Goal: Transaction & Acquisition: Purchase product/service

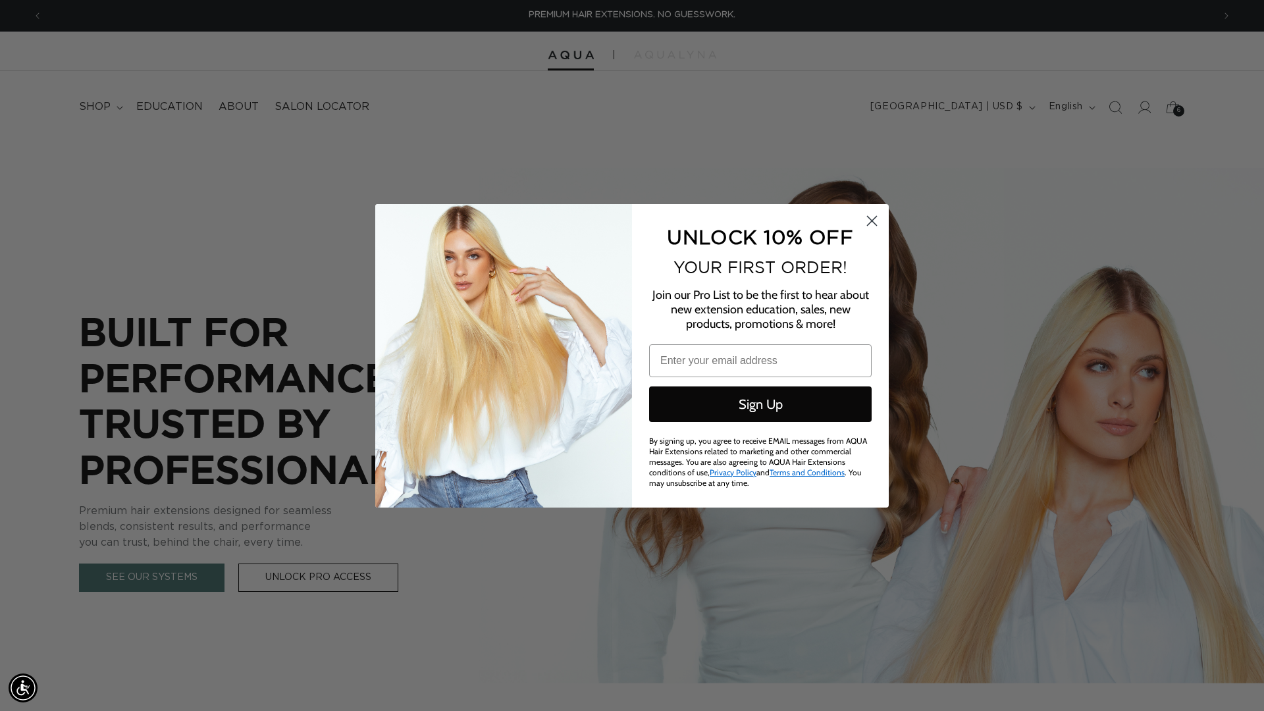
click at [875, 219] on icon "Close dialog" at bounding box center [871, 220] width 9 height 9
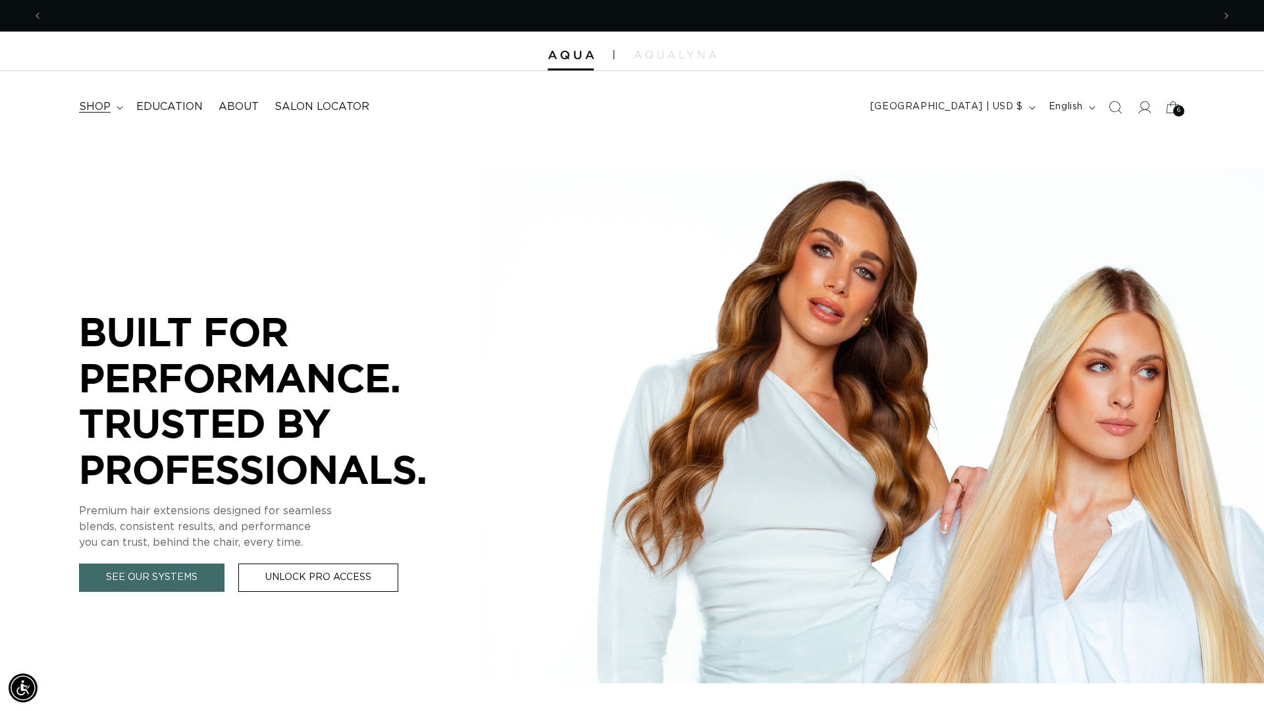
scroll to position [0, 1170]
click at [100, 103] on span "shop" at bounding box center [95, 107] width 32 height 14
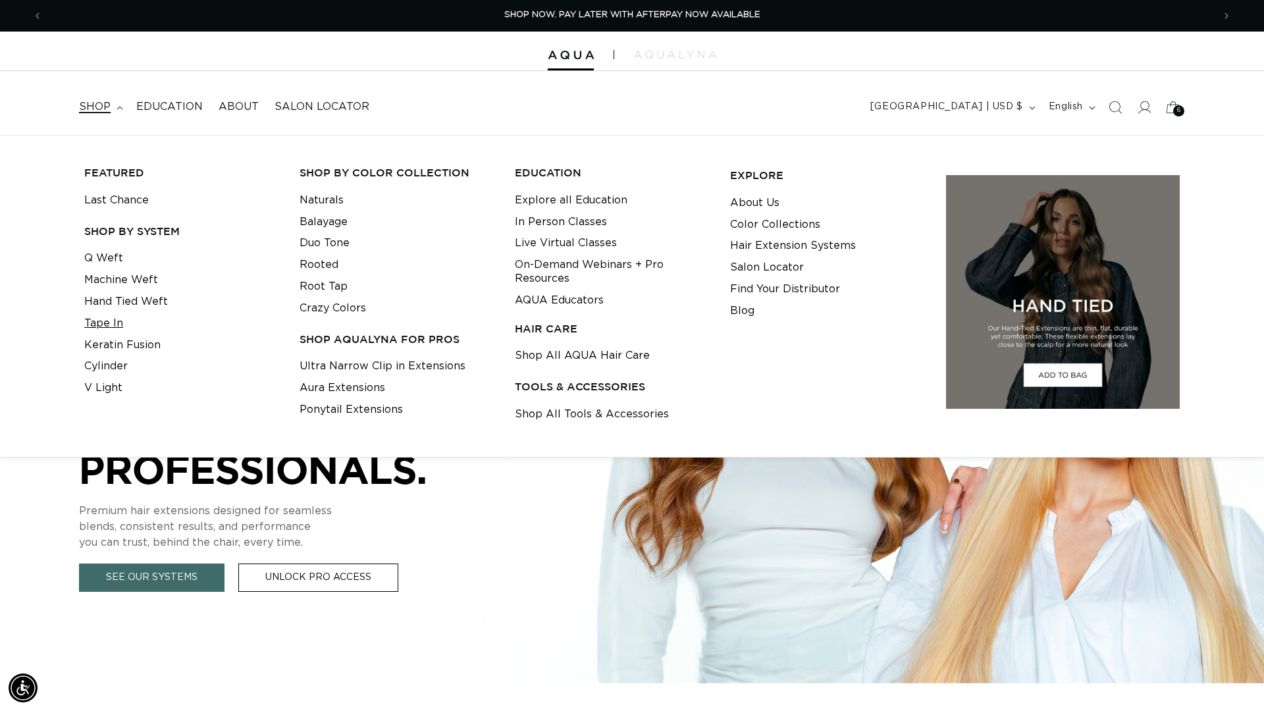
click at [101, 319] on link "Tape In" at bounding box center [103, 324] width 39 height 22
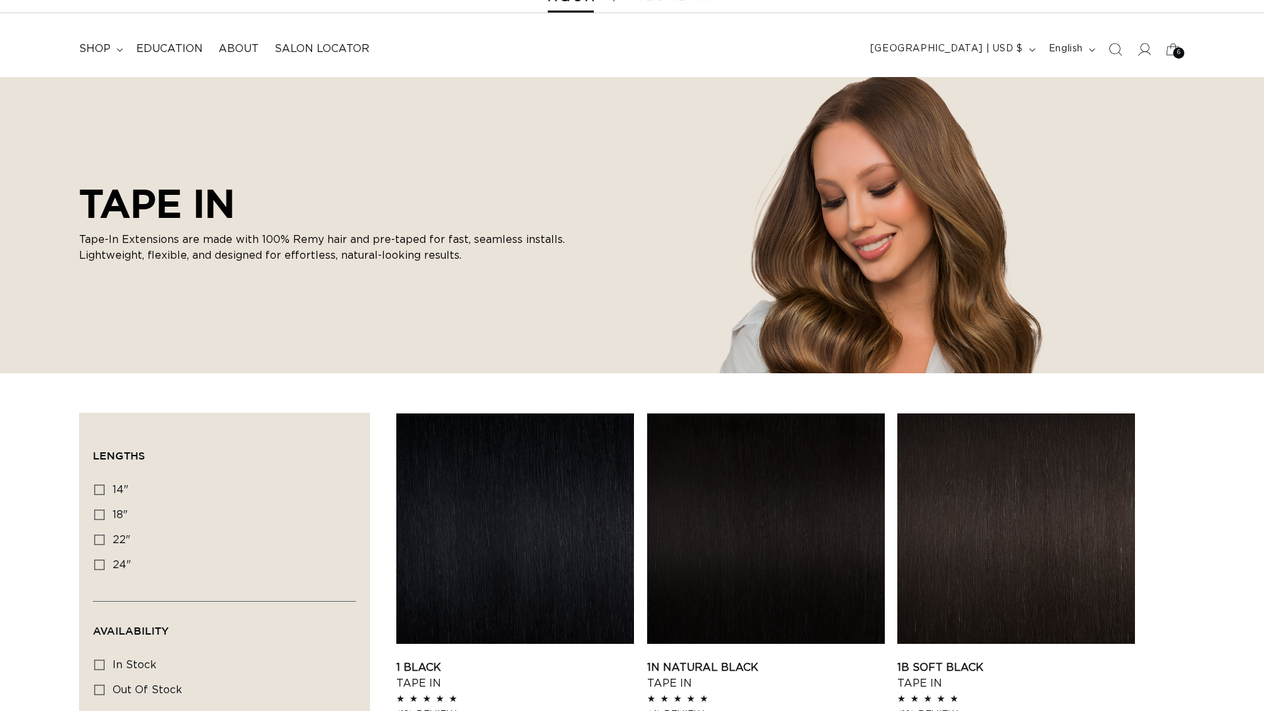
scroll to position [60, 0]
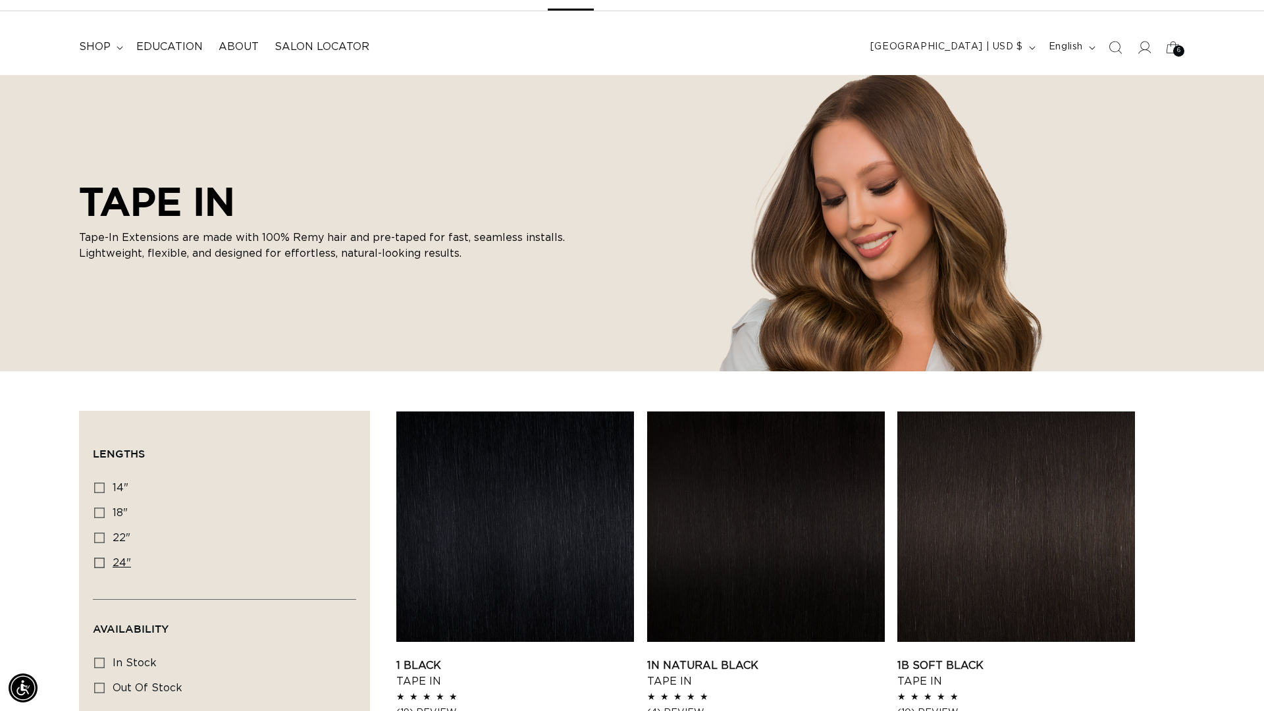
click at [102, 567] on label "24" 24" (27 products)" at bounding box center [220, 563] width 253 height 25
click at [102, 567] on input "24" 24" (27 products)" at bounding box center [99, 562] width 11 height 11
checkbox input "true"
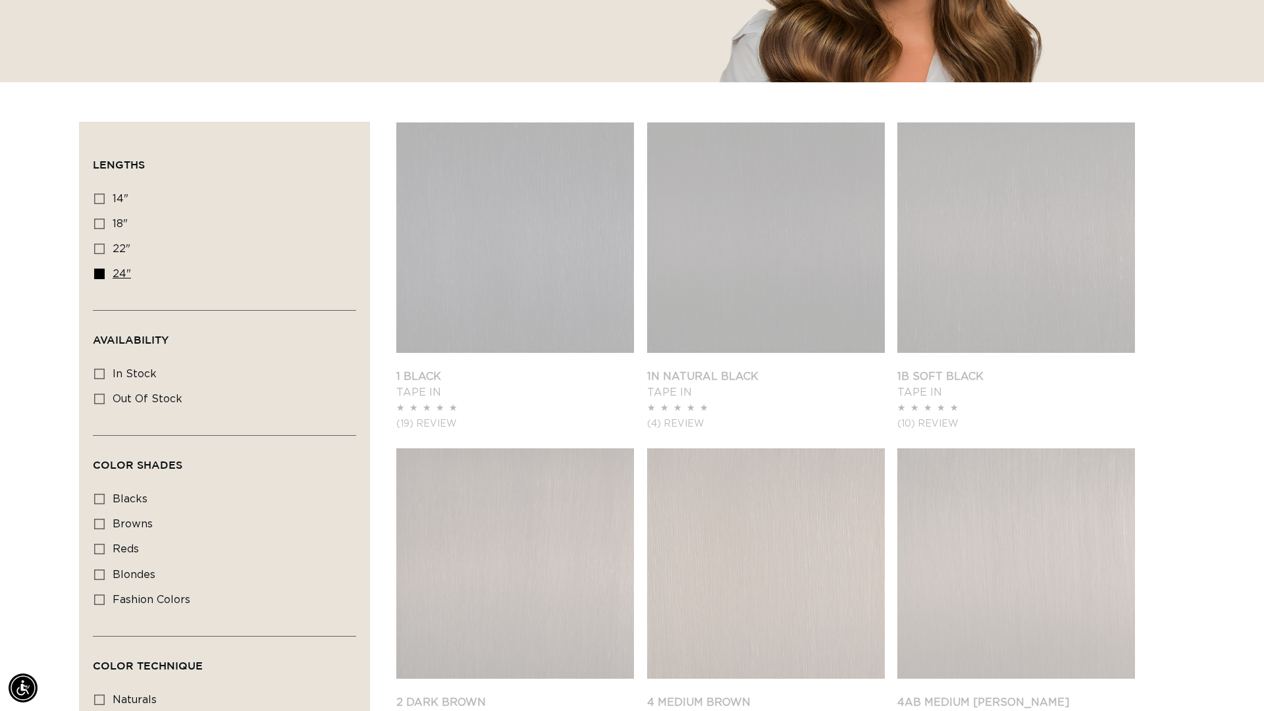
scroll to position [386, 0]
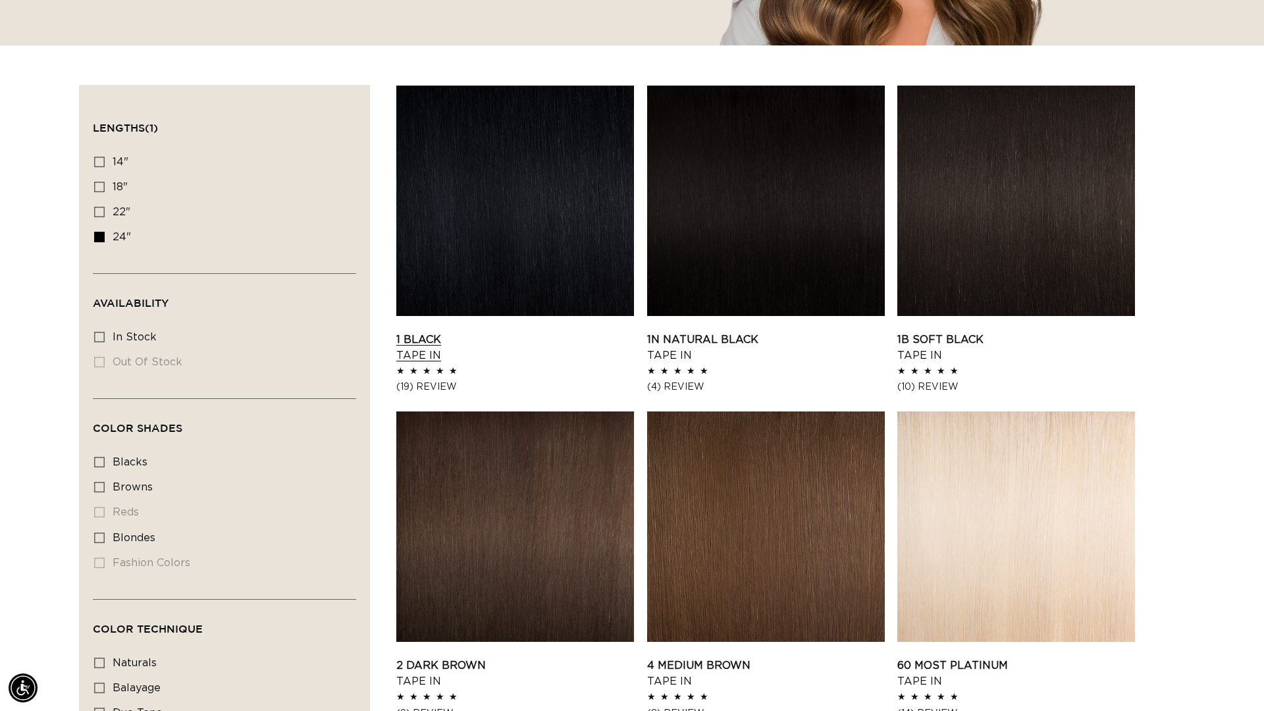
click at [566, 332] on link "1 Black Tape In" at bounding box center [515, 348] width 238 height 32
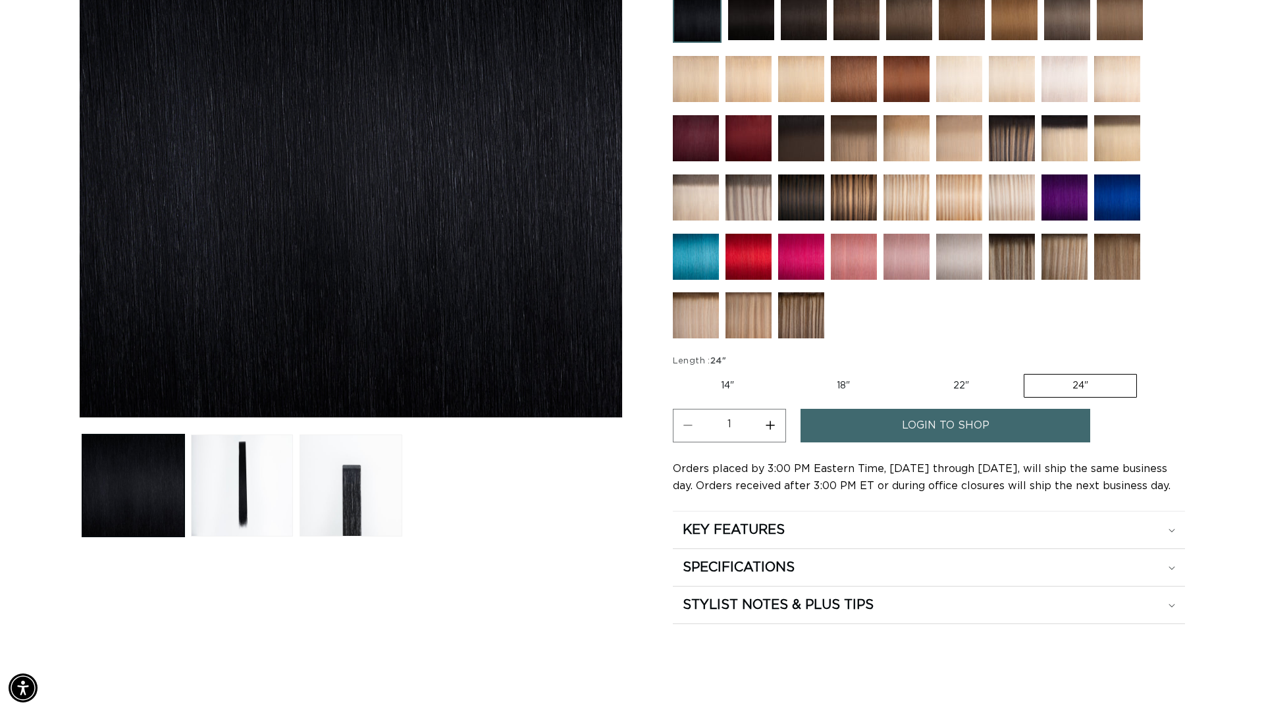
scroll to position [403, 0]
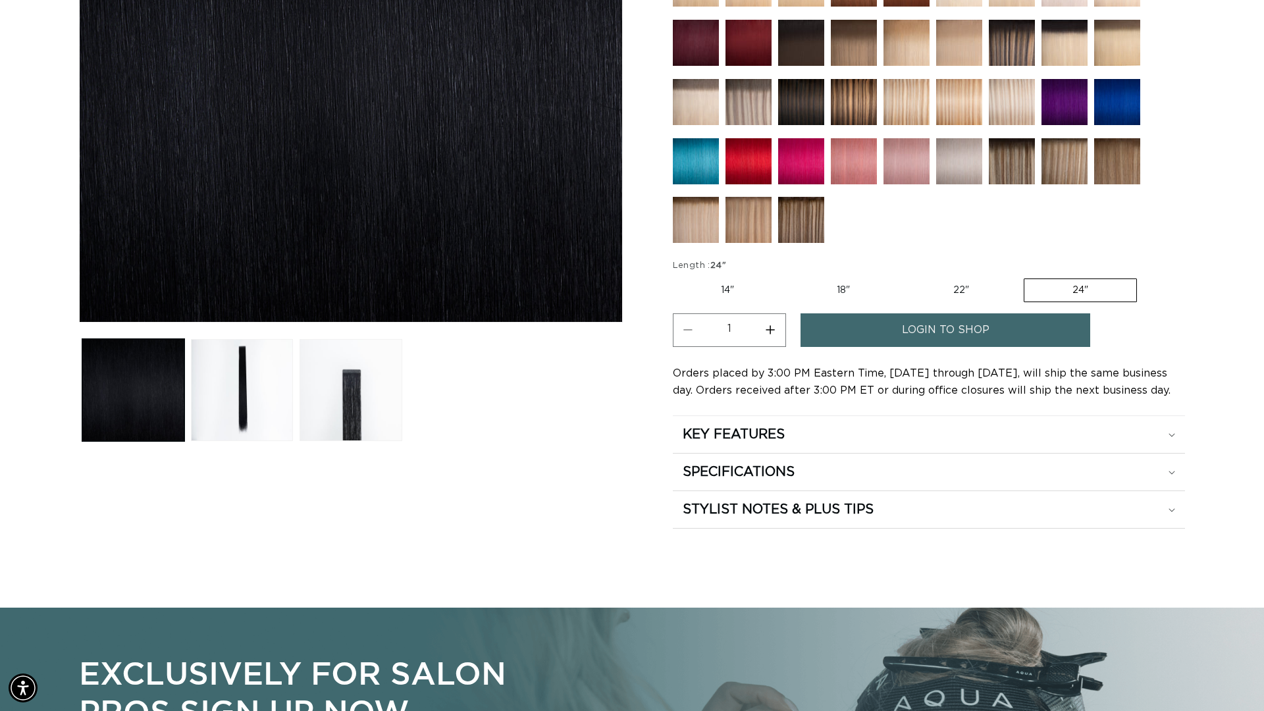
click at [914, 330] on span "login to shop" at bounding box center [946, 330] width 88 height 34
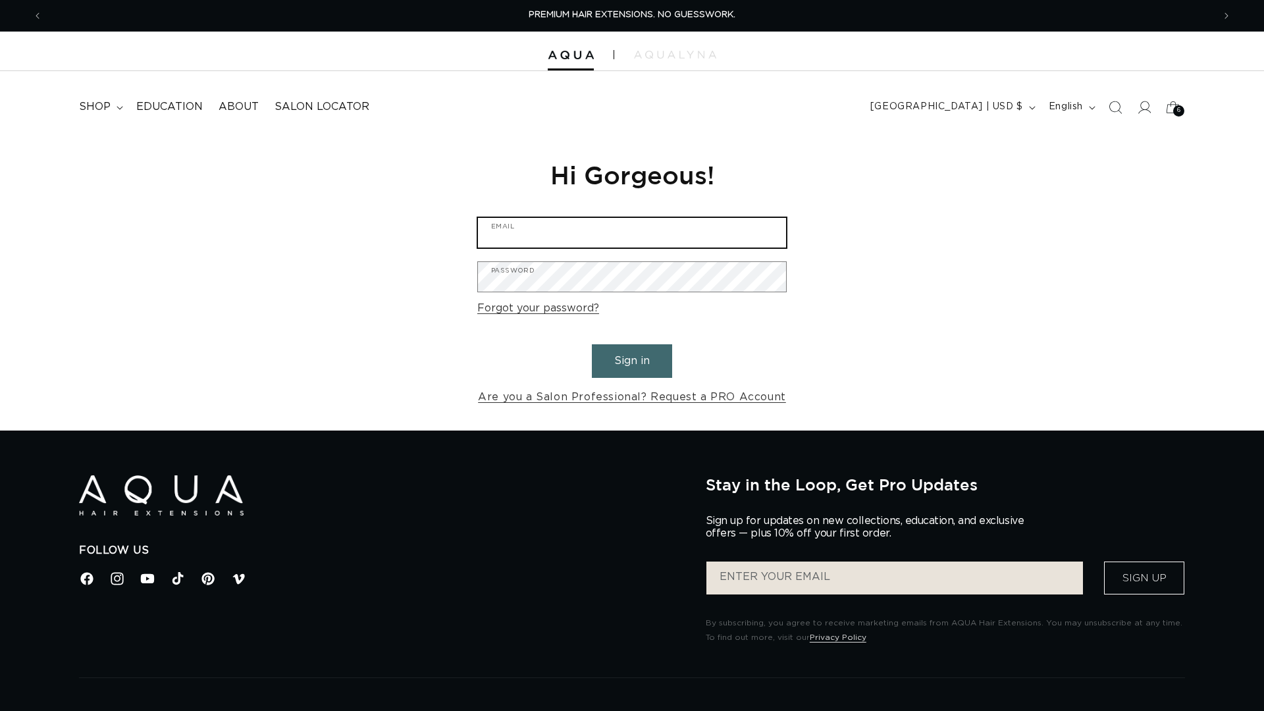
click at [574, 242] on input "Email" at bounding box center [632, 233] width 308 height 30
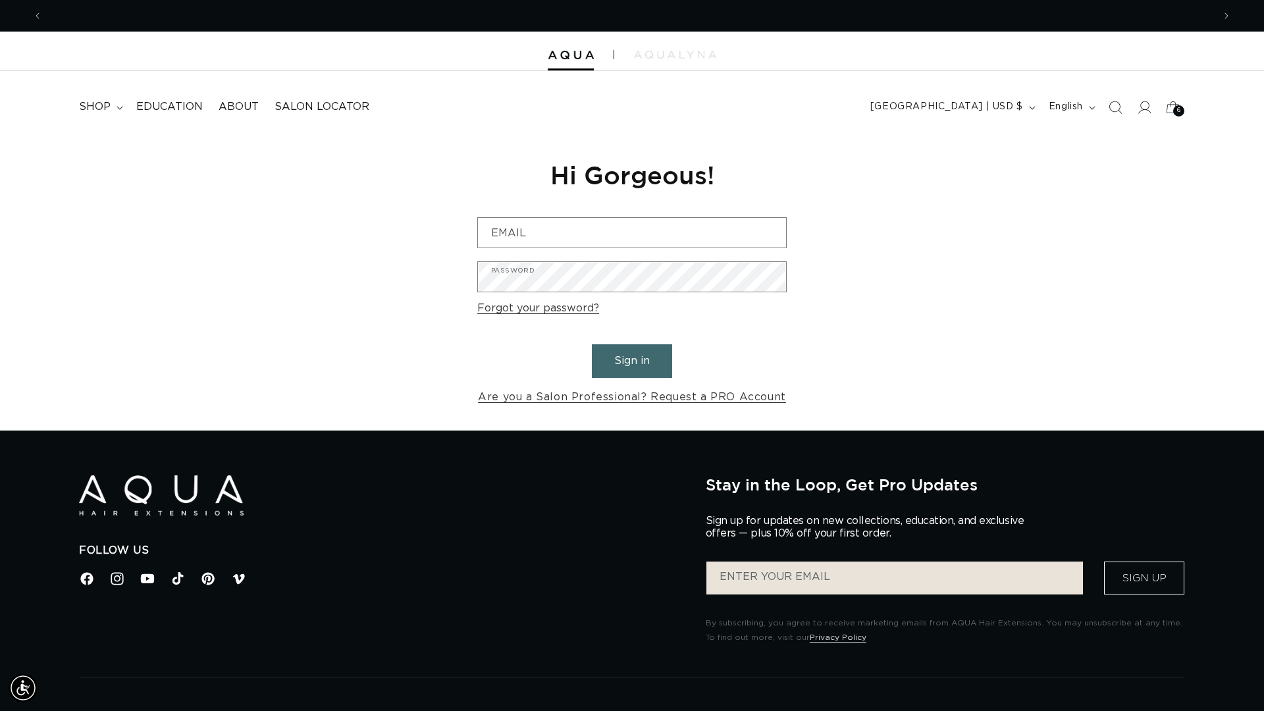
scroll to position [0, 1170]
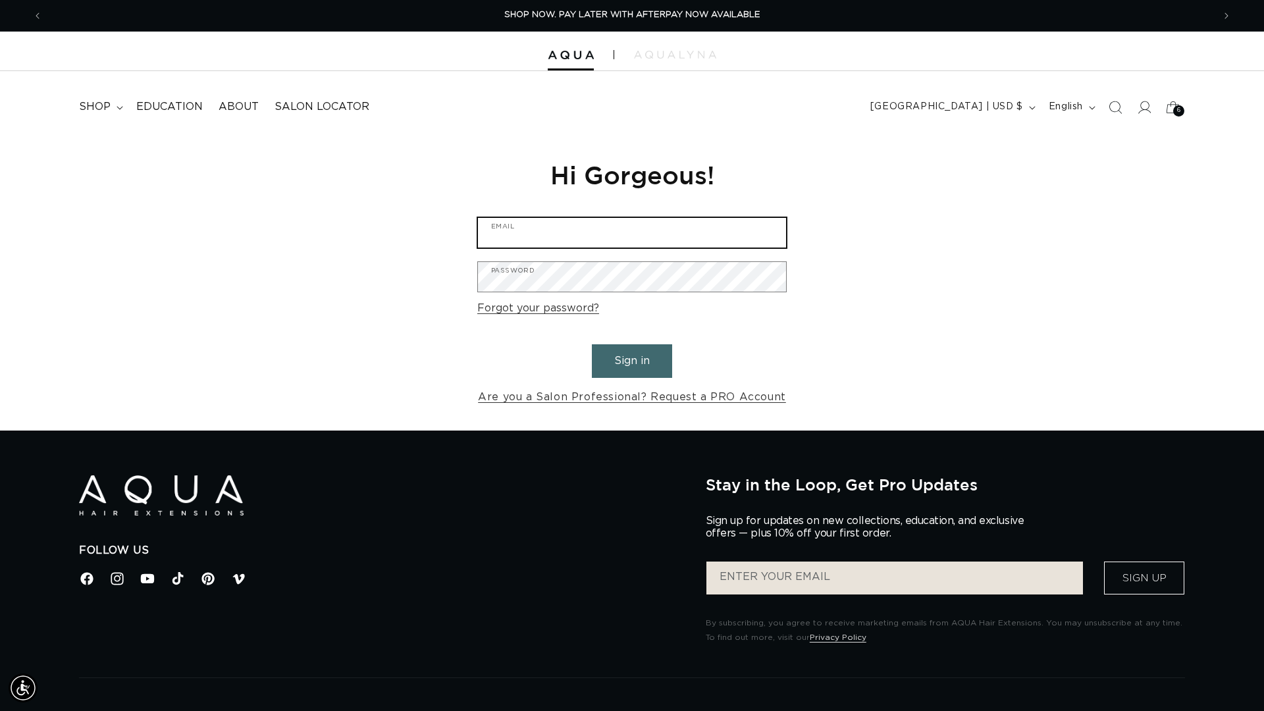
type input "hi@aquahairextensions.com"
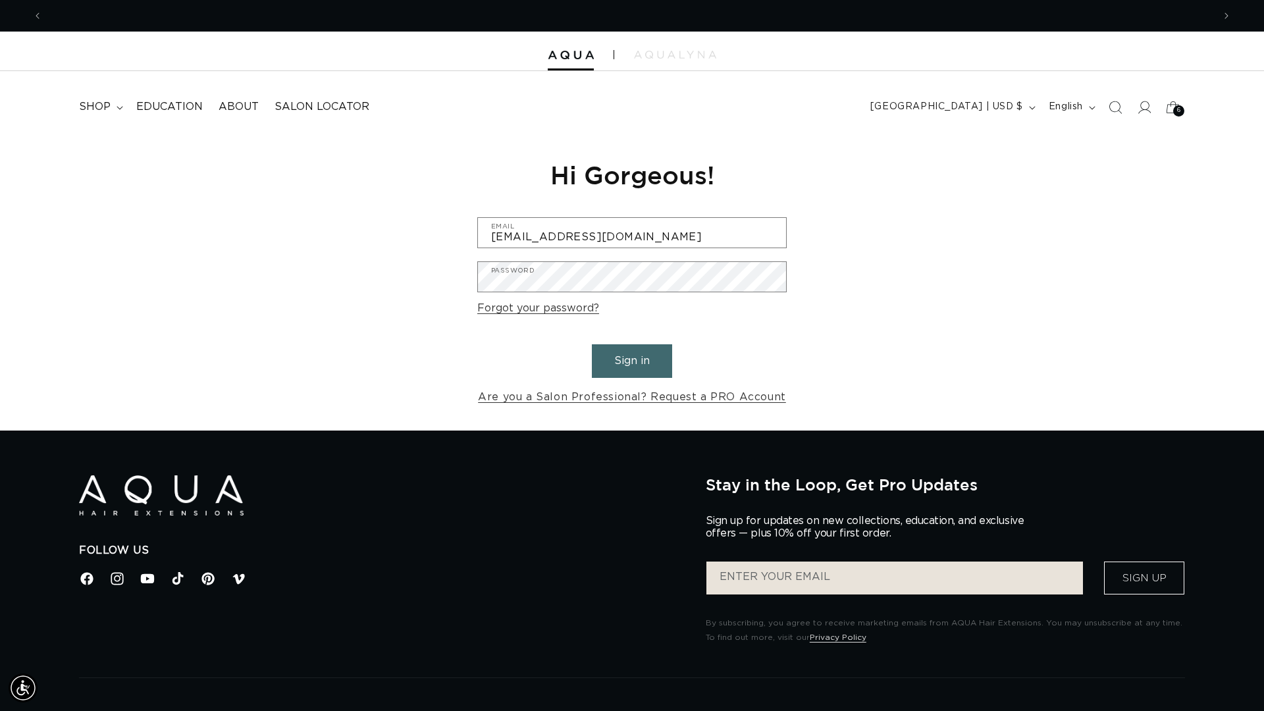
scroll to position [0, 2340]
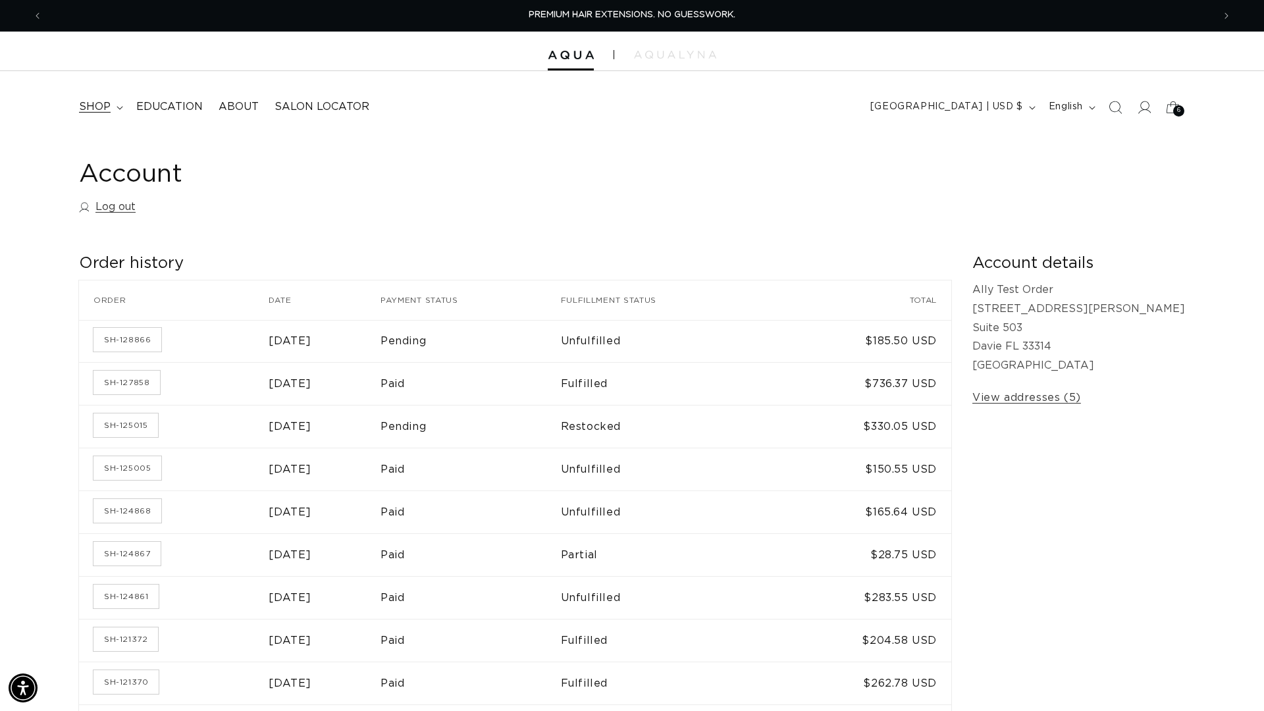
click at [115, 101] on summary "shop" at bounding box center [99, 107] width 57 height 30
click at [104, 103] on span "shop" at bounding box center [95, 107] width 32 height 14
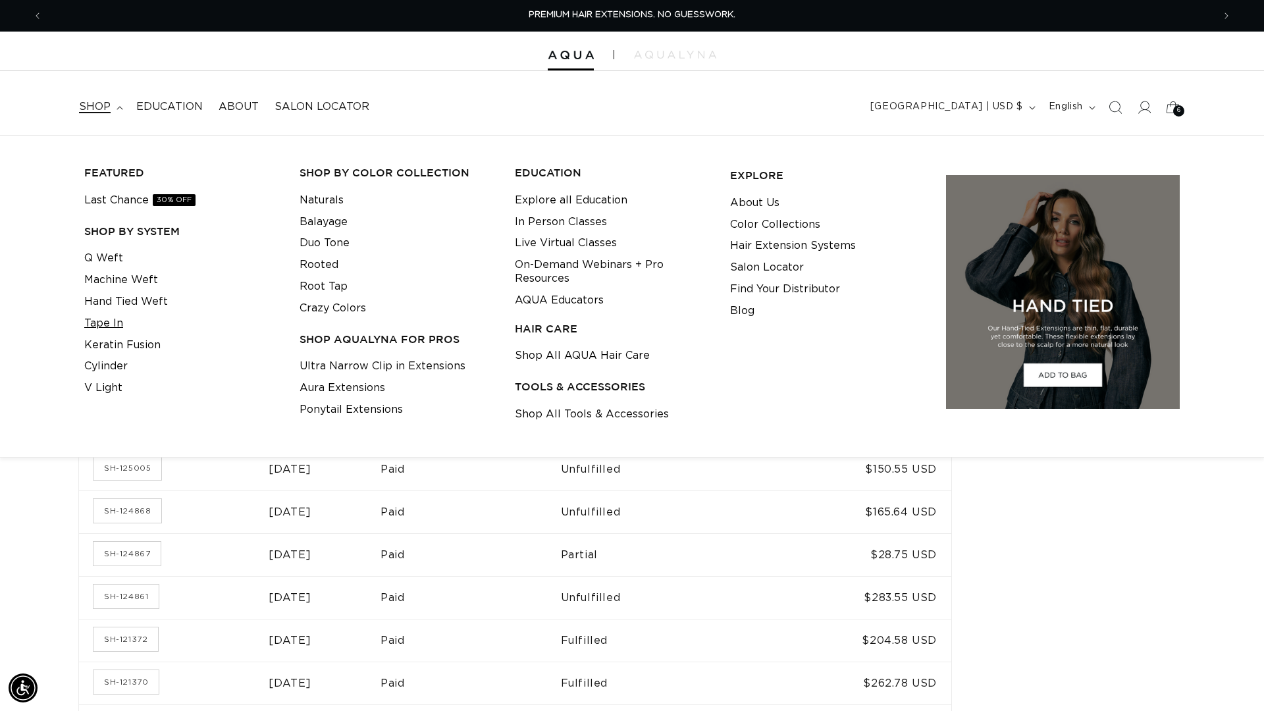
click at [95, 322] on link "Tape In" at bounding box center [103, 324] width 39 height 22
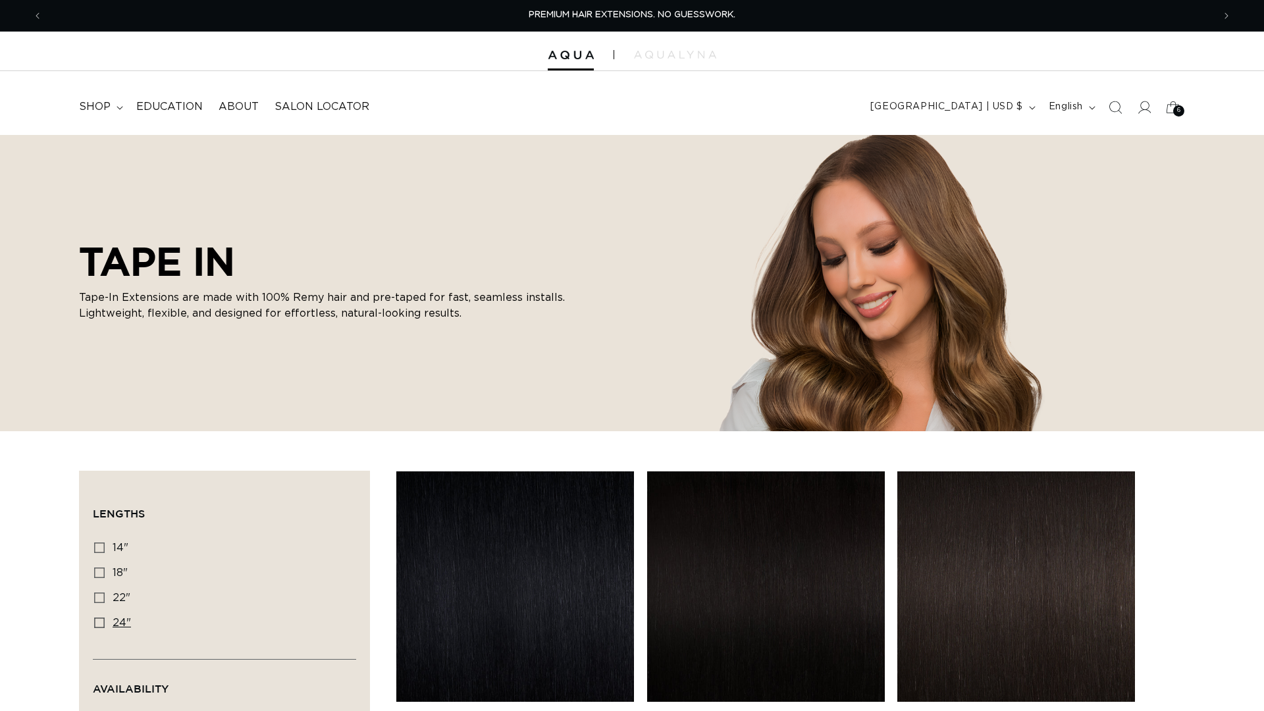
click at [122, 620] on span "24"" at bounding box center [122, 622] width 18 height 11
click at [105, 620] on input "24" 24" (27 products)" at bounding box center [99, 622] width 11 height 11
checkbox input "true"
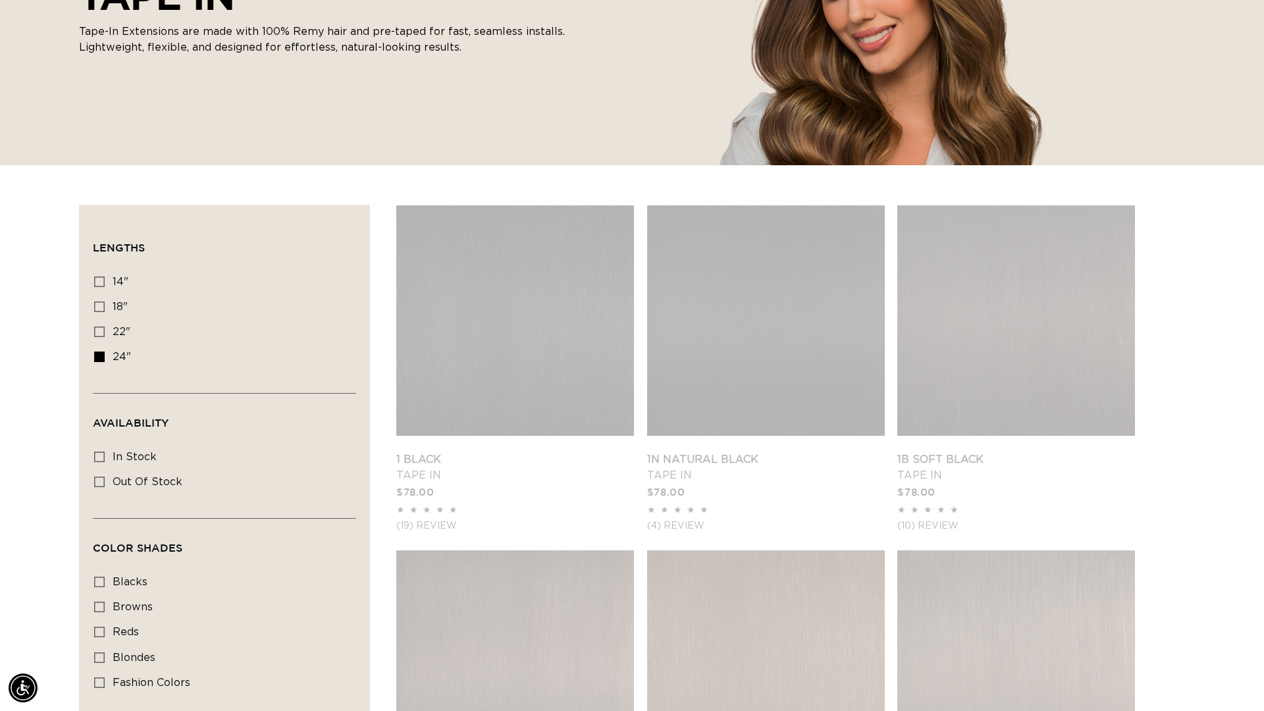
scroll to position [272, 0]
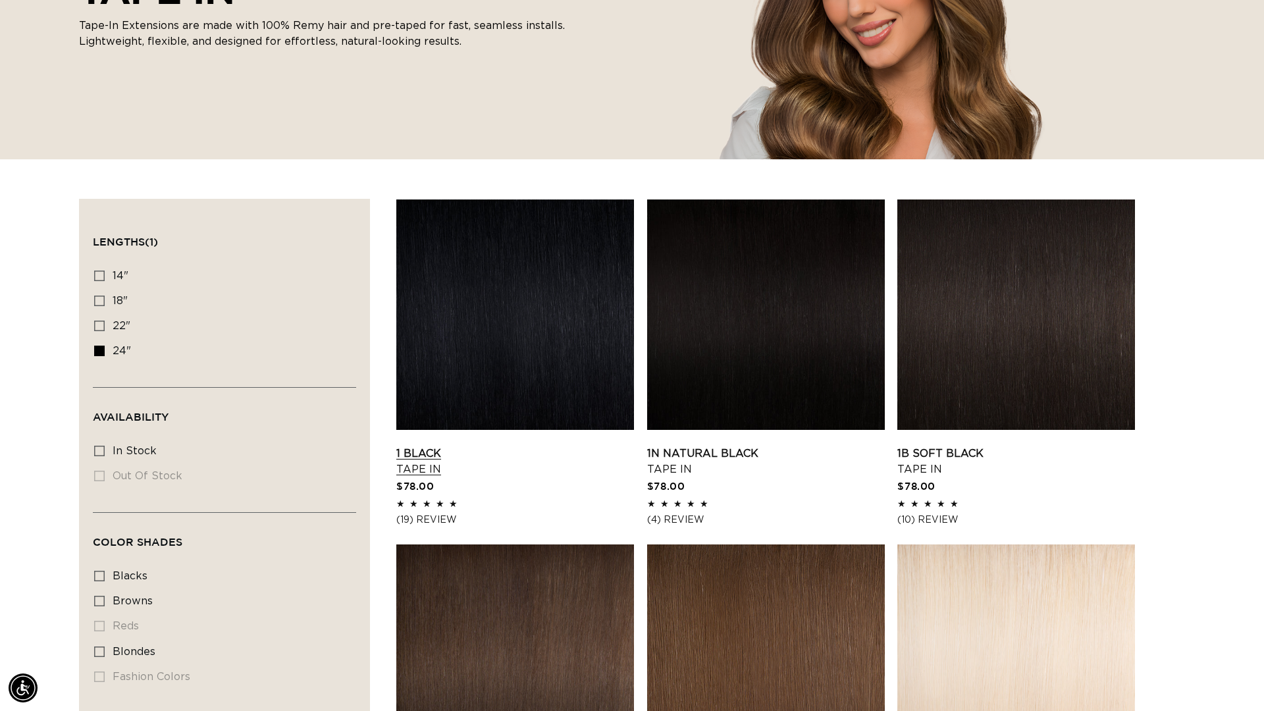
click at [492, 446] on link "1 Black Tape In" at bounding box center [515, 462] width 238 height 32
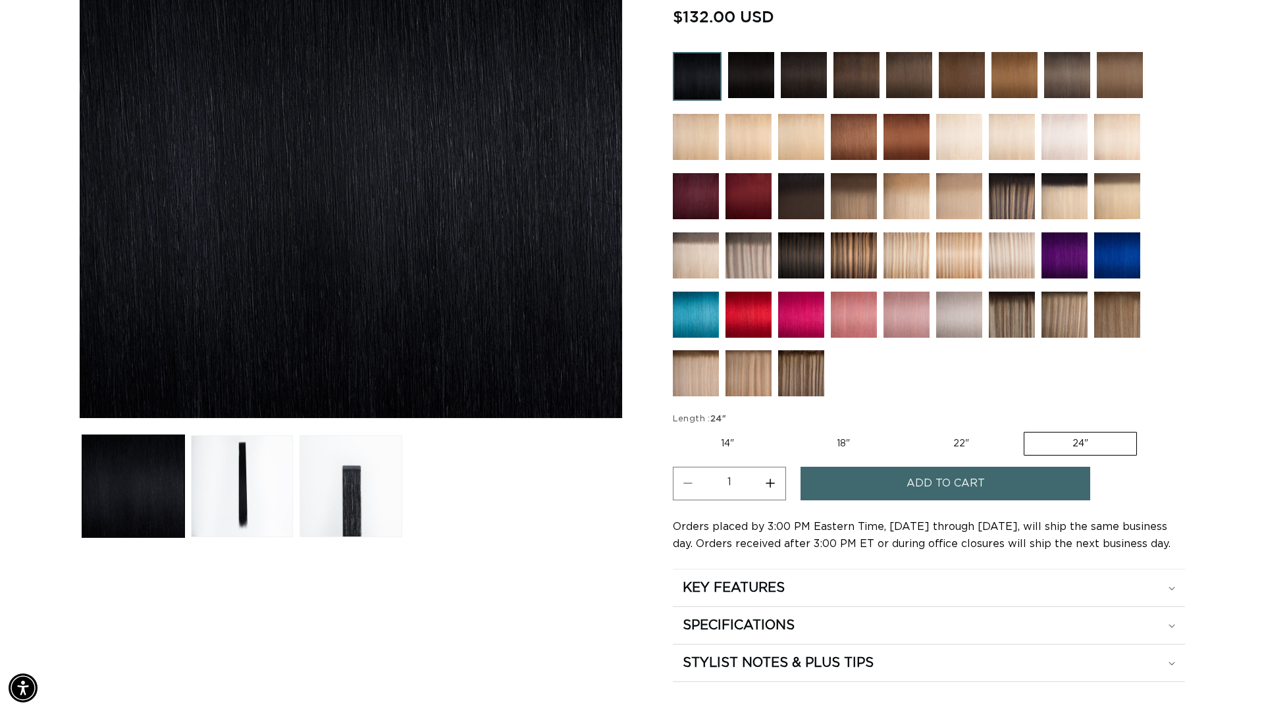
click at [763, 485] on button "Increase quantity for 1 Black - Tape In" at bounding box center [771, 484] width 30 height 34
type input "4"
click at [890, 486] on button "Add to cart" at bounding box center [945, 484] width 290 height 34
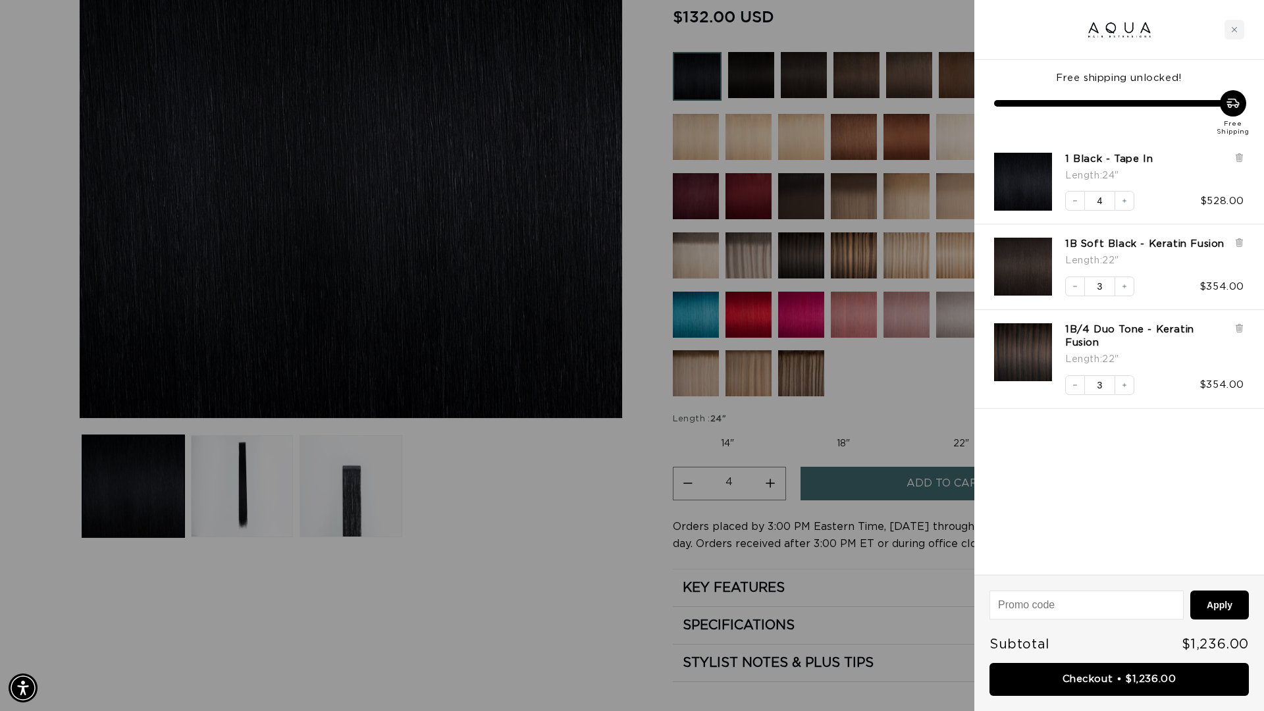
scroll to position [0, 2340]
click at [1241, 234] on div "1B Soft Black - Keratin Fusion Length : 22" Decrease quantity 3 Increase quanti…" at bounding box center [1112, 260] width 263 height 72
click at [1240, 245] on icon at bounding box center [1238, 243] width 5 height 7
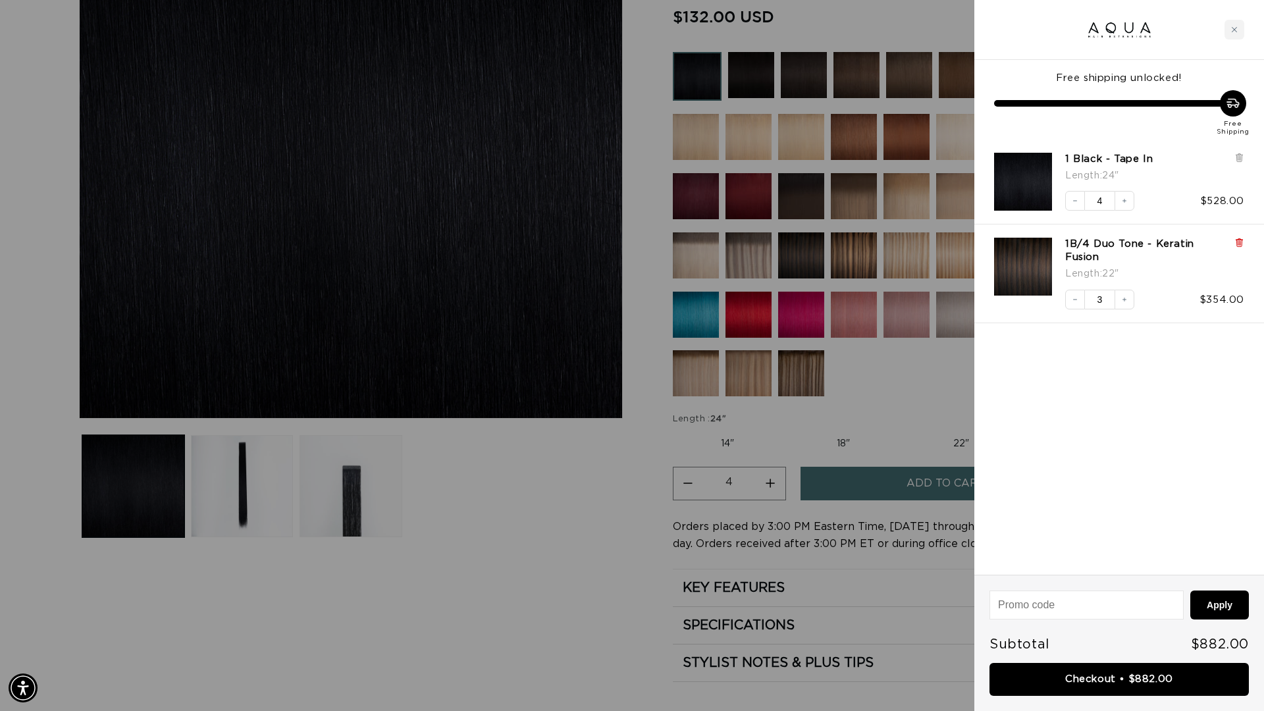
scroll to position [0, 0]
click at [1241, 243] on icon at bounding box center [1238, 243] width 5 height 7
click at [1073, 205] on icon "Decrease quantity" at bounding box center [1075, 201] width 8 height 8
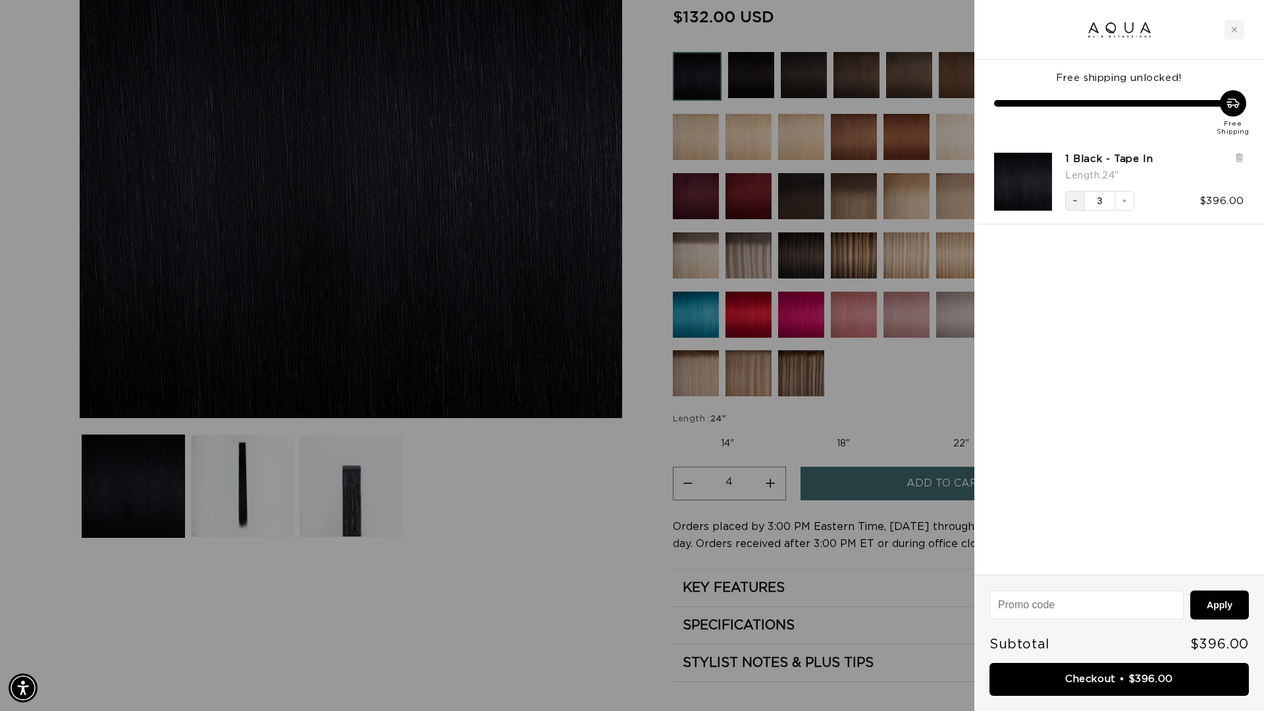
click at [1076, 203] on icon "Decrease quantity" at bounding box center [1075, 201] width 8 height 8
click at [1224, 34] on div "Close cart" at bounding box center [1234, 30] width 20 height 20
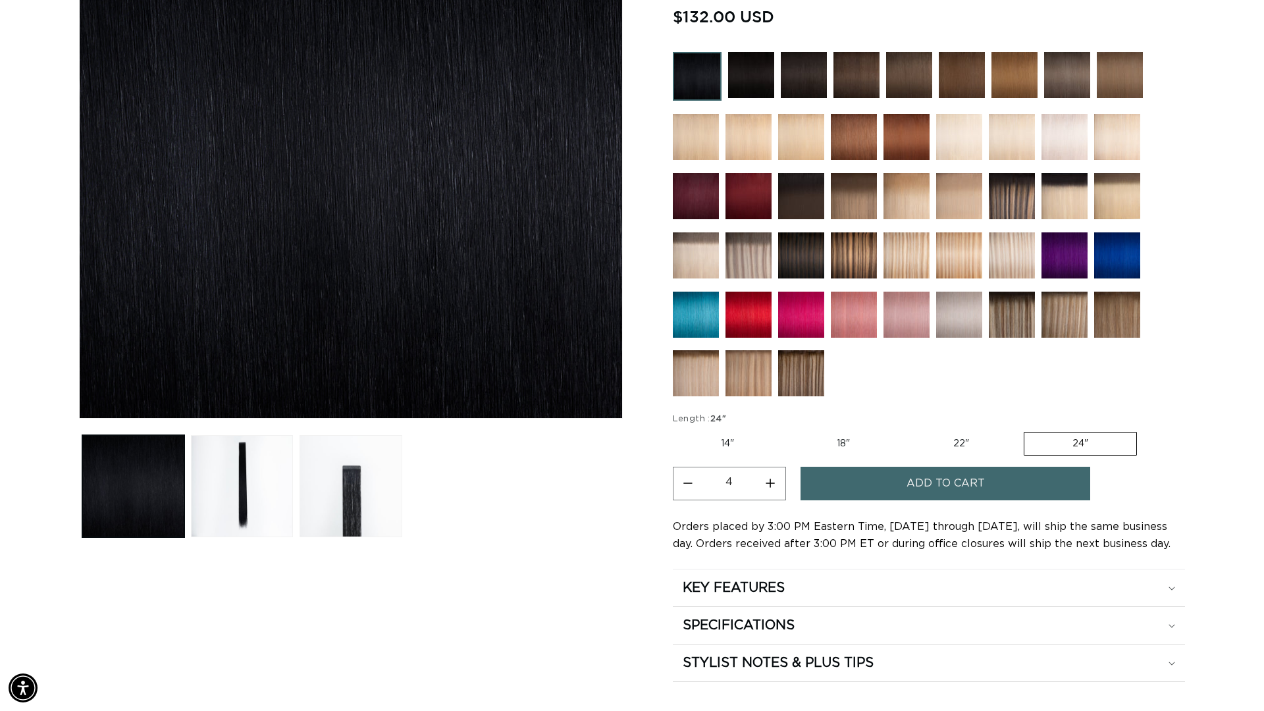
scroll to position [0, 1170]
